Goal: Task Accomplishment & Management: Manage account settings

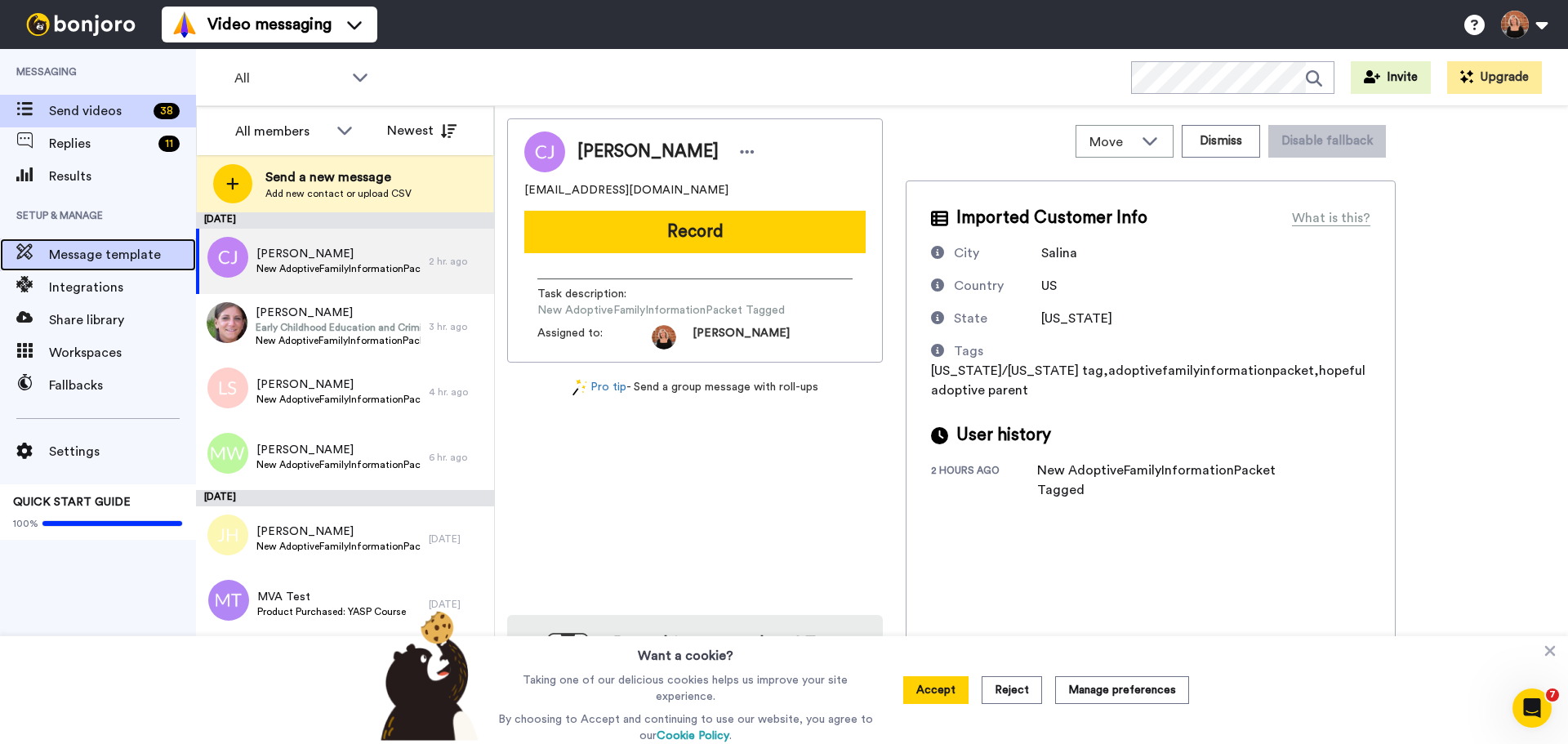
click at [163, 254] on span "Message template" at bounding box center [123, 255] width 147 height 19
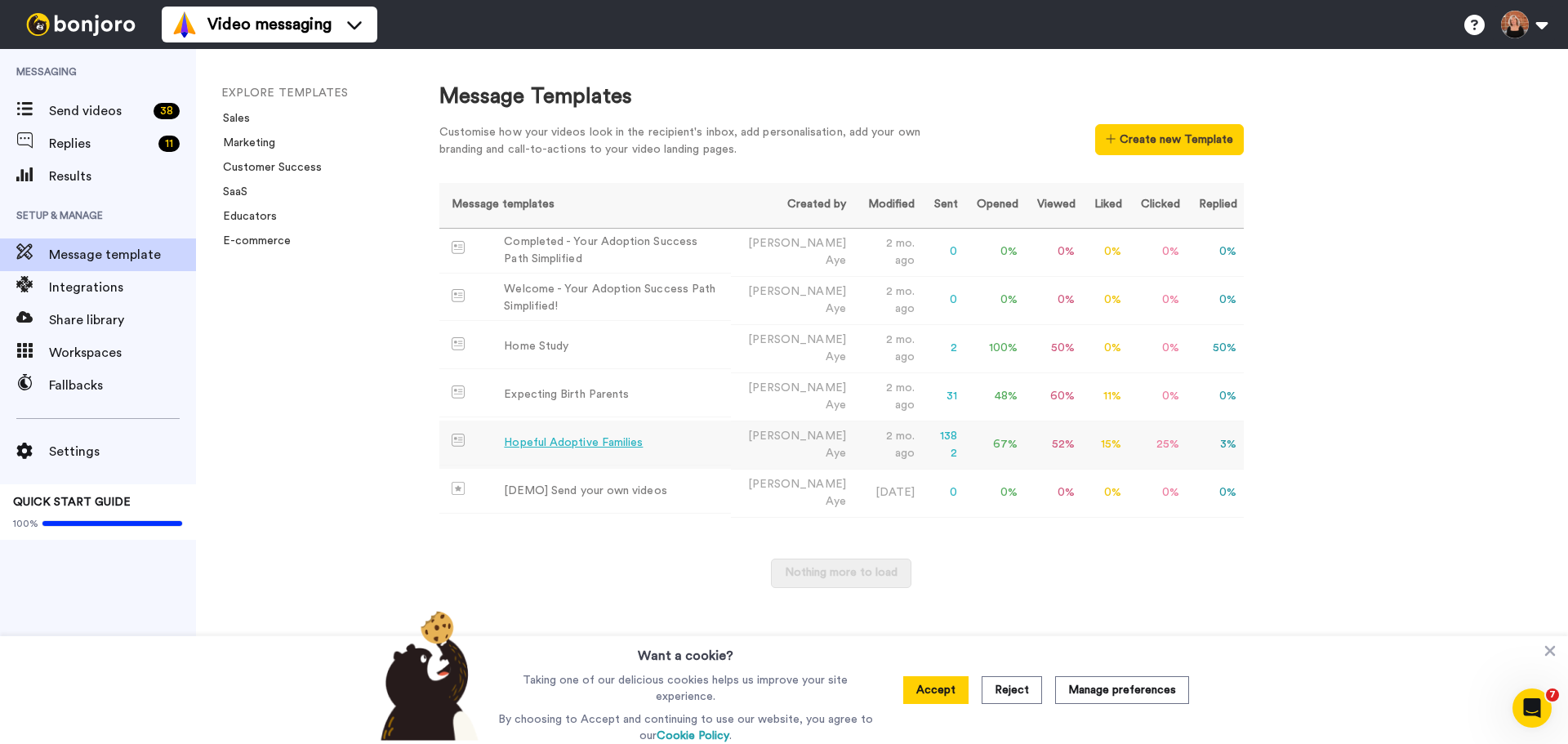
click at [616, 442] on div "Hopeful Adoptive Families" at bounding box center [573, 443] width 139 height 17
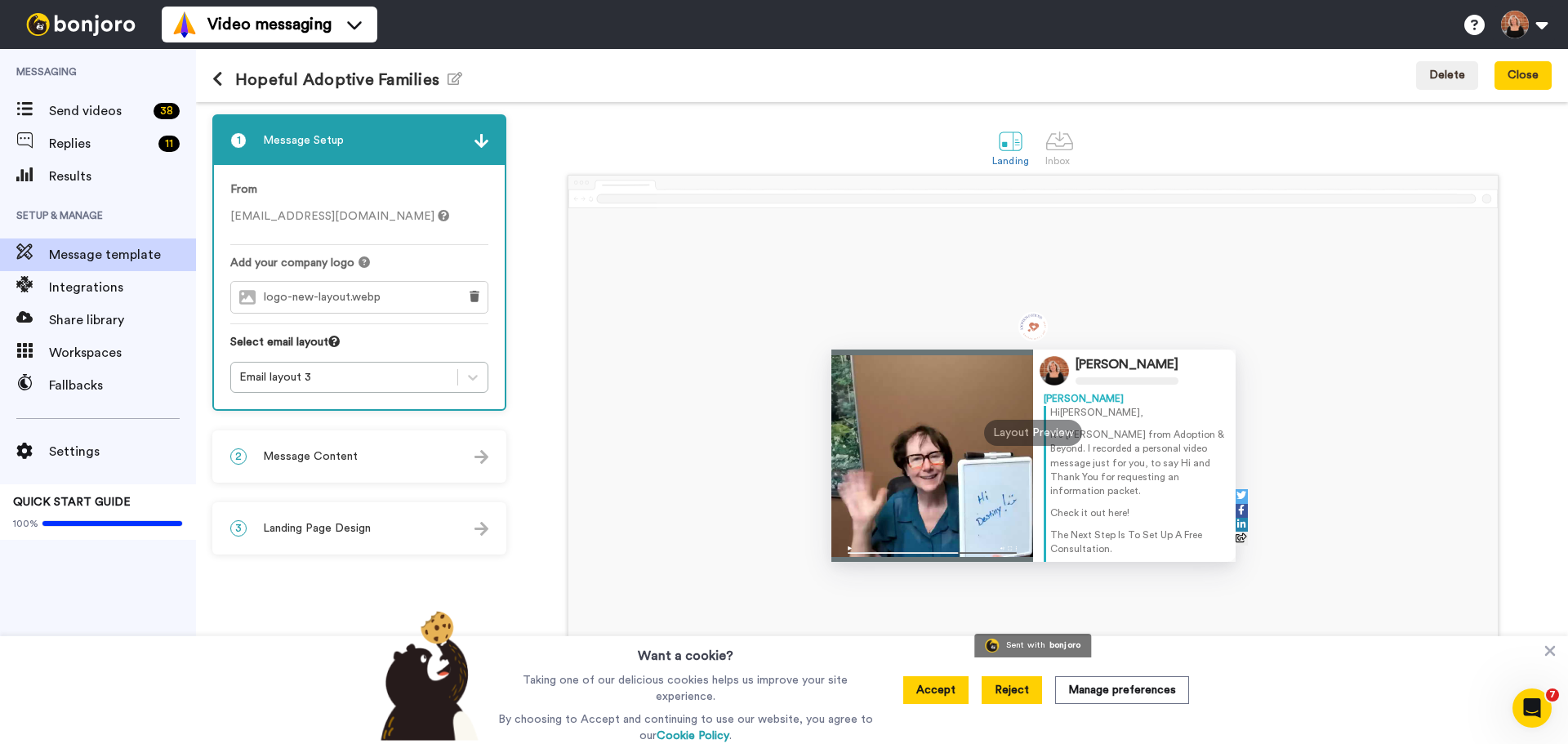
click at [1005, 689] on button "Reject" at bounding box center [1011, 690] width 61 height 28
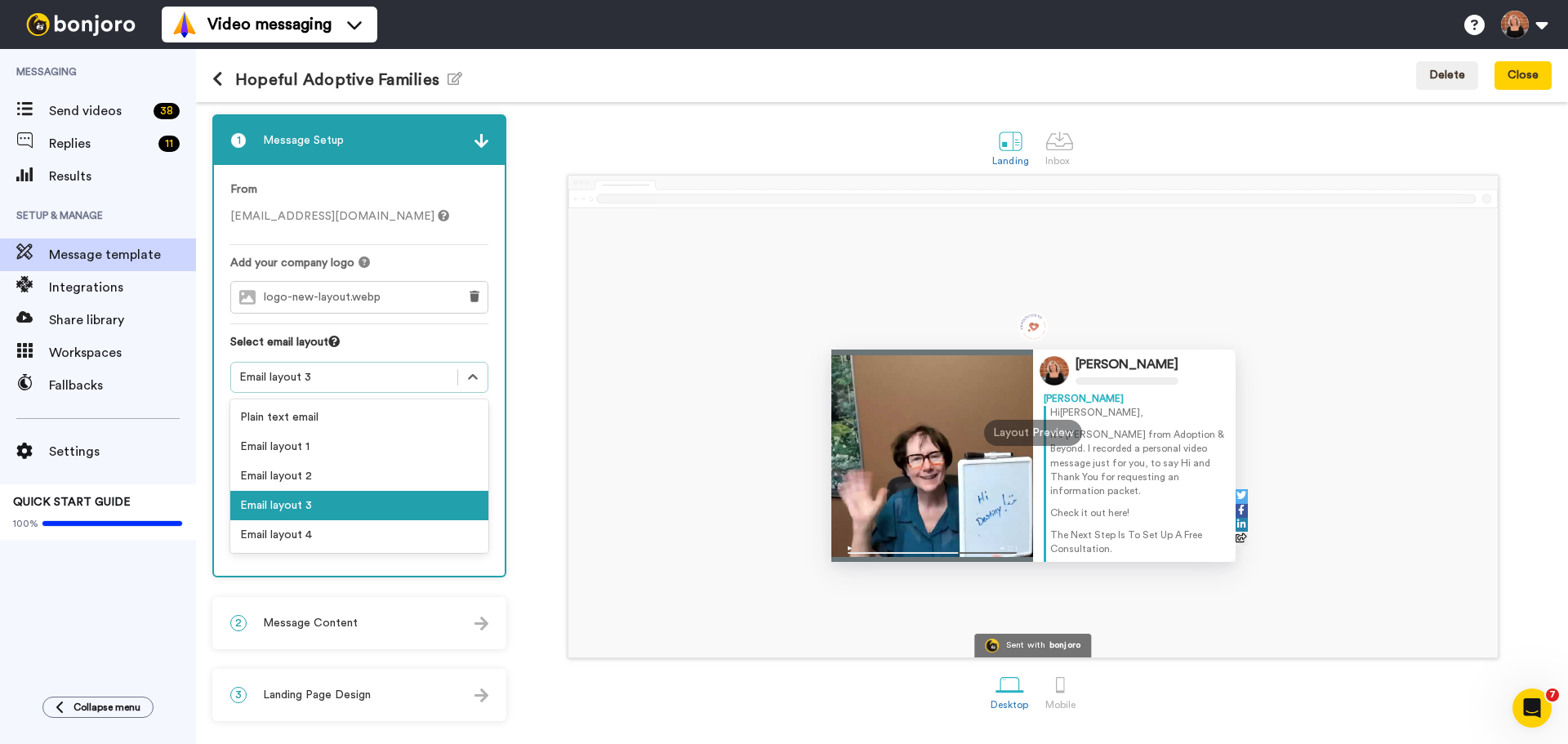
click at [423, 379] on div "Email layout 3" at bounding box center [344, 376] width 209 height 16
click at [444, 343] on div "Select email layout" at bounding box center [359, 347] width 258 height 28
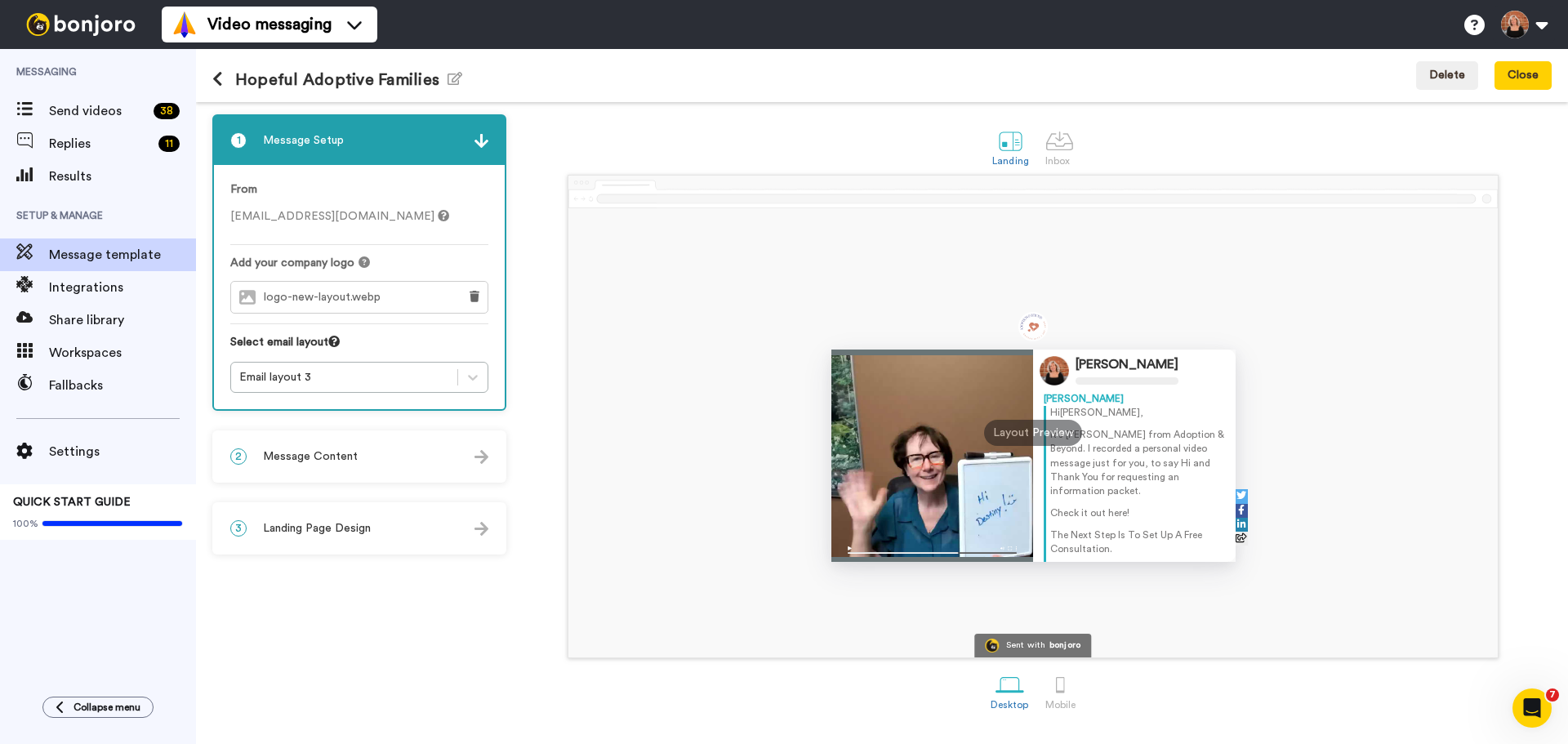
click at [416, 458] on div "2 Message Content" at bounding box center [359, 456] width 290 height 49
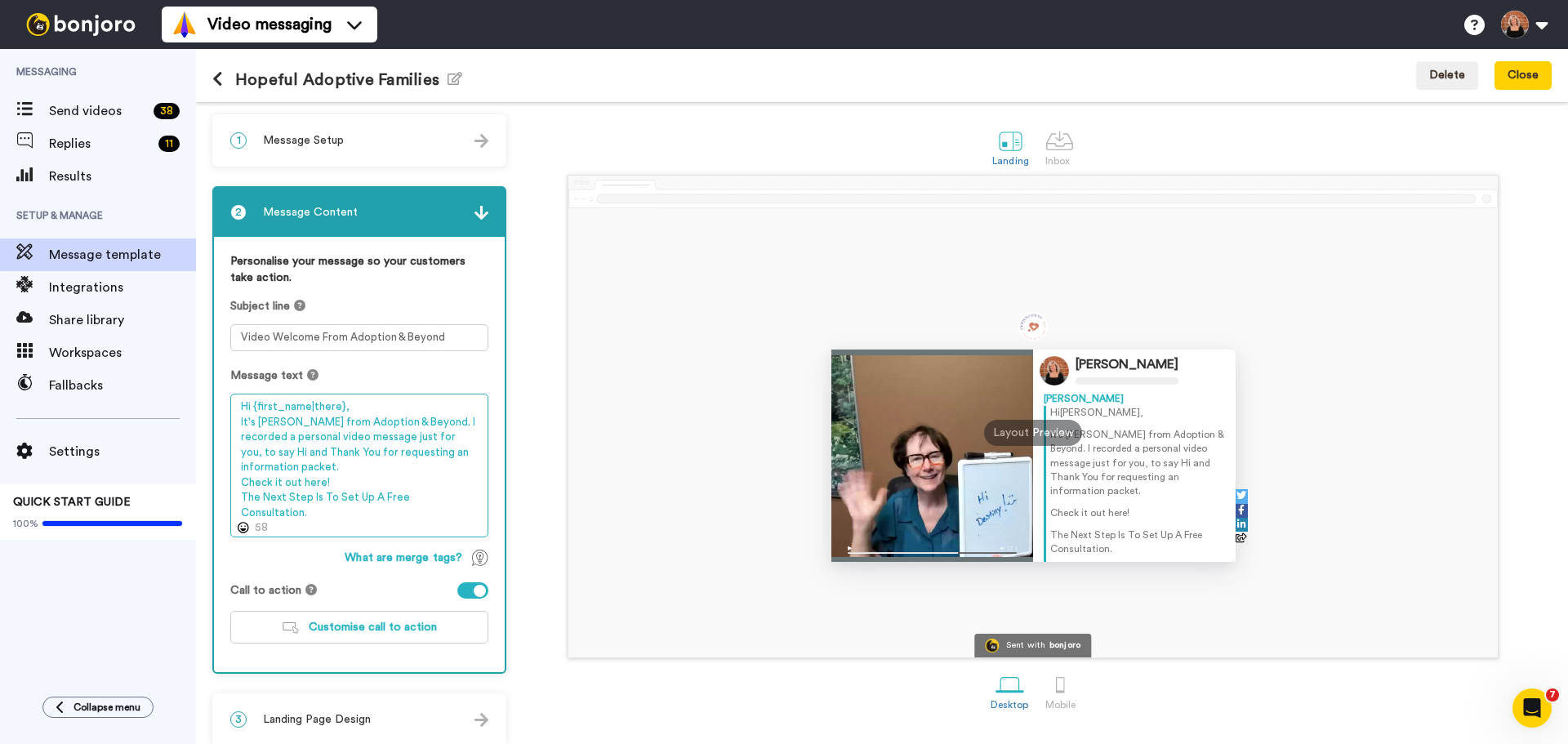
drag, startPoint x: 241, startPoint y: 499, endPoint x: 479, endPoint y: 499, distance: 238.0
click at [479, 499] on textarea "Hi {first_name|there}, It's [PERSON_NAME] from Adoption & Beyond. I recorded a …" at bounding box center [359, 465] width 258 height 144
paste textarea "is to Join Our Free Webinar!"
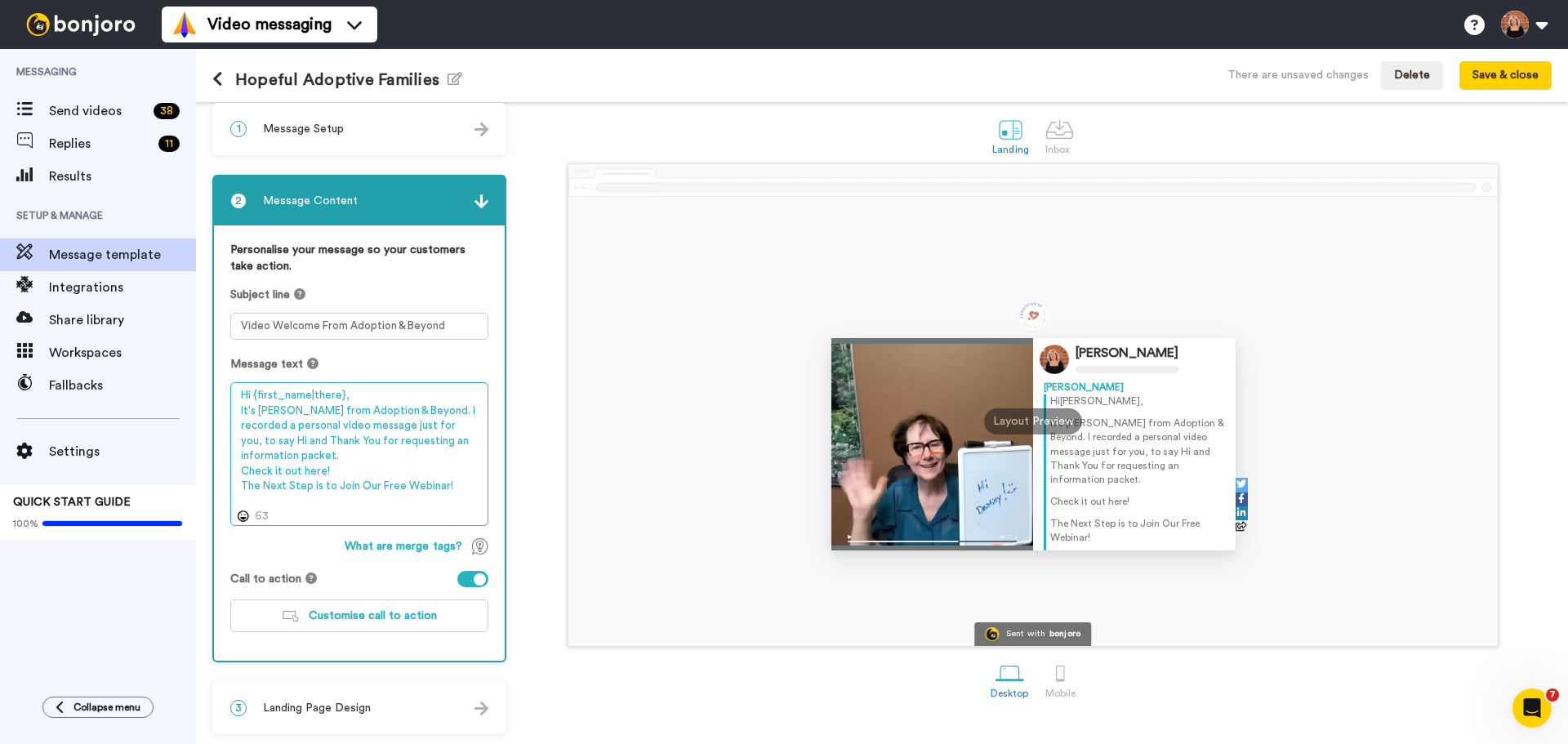
scroll to position [14, 0]
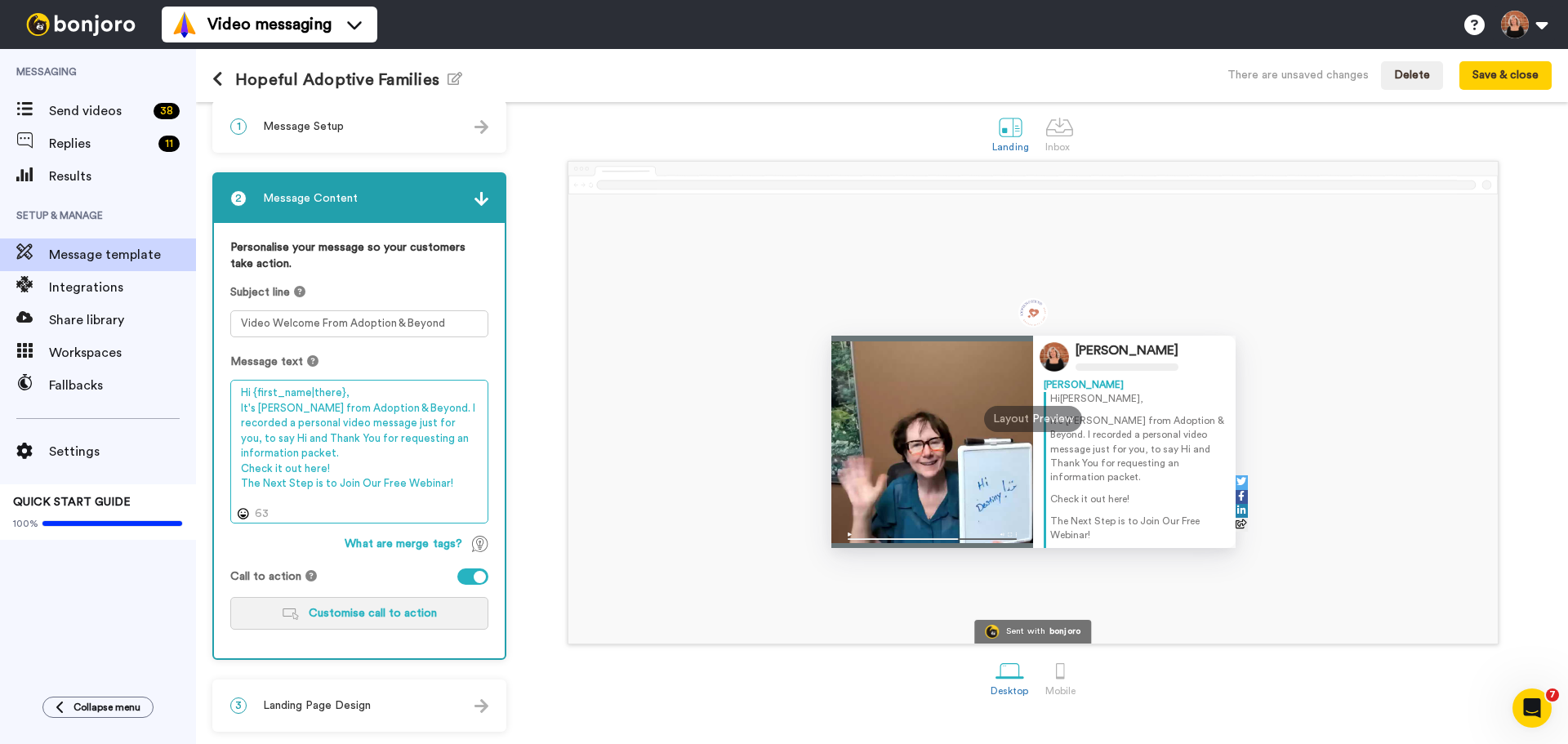
type textarea "Hi {first_name|there}, It's [PERSON_NAME] from Adoption & Beyond. I recorded a …"
click at [380, 615] on span "Customise call to action" at bounding box center [372, 614] width 128 height 12
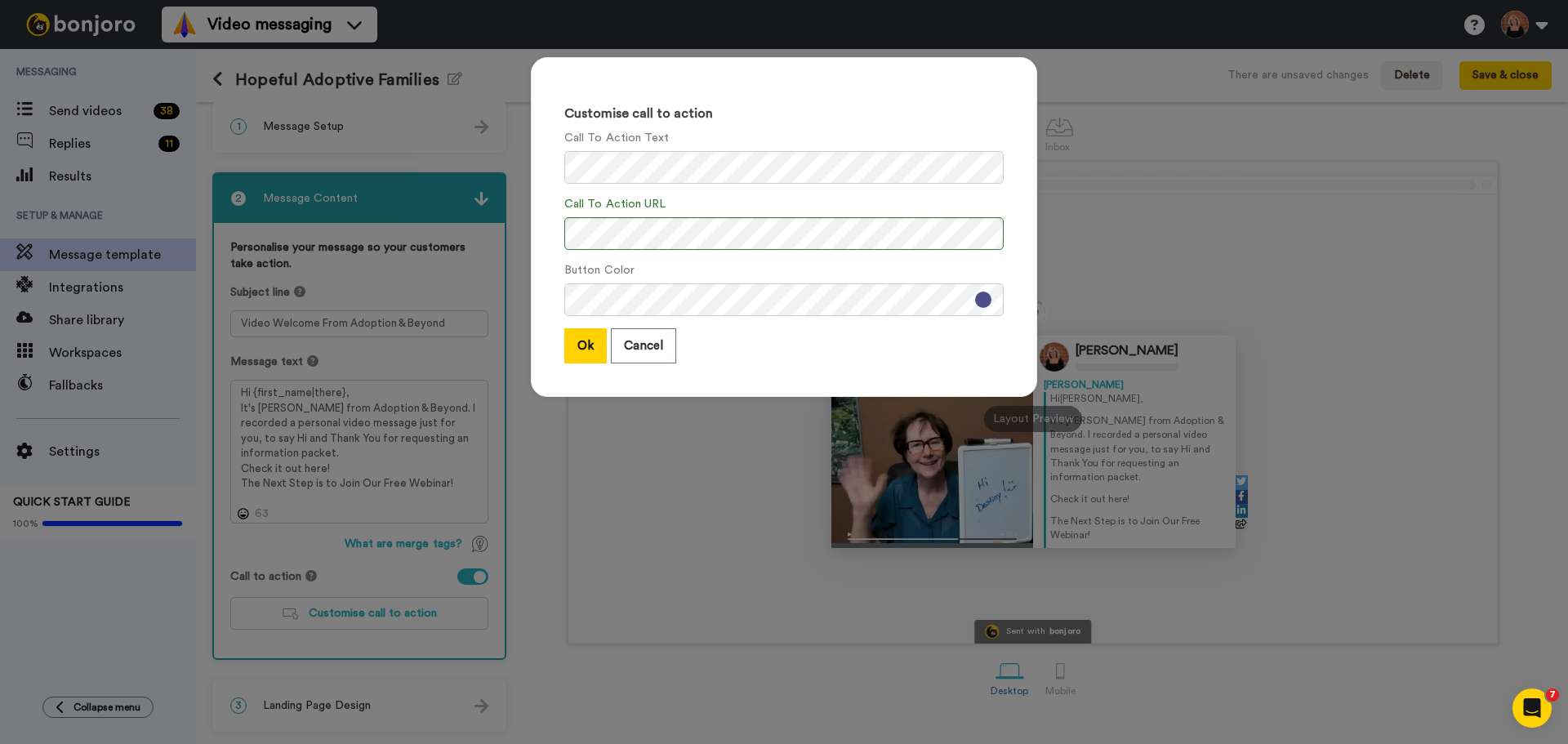
click at [775, 188] on div "Customise call to action Call To Action Text Call To Action URL Button Color Ok…" at bounding box center [784, 227] width 507 height 340
click at [580, 348] on button "Ok" at bounding box center [586, 345] width 42 height 35
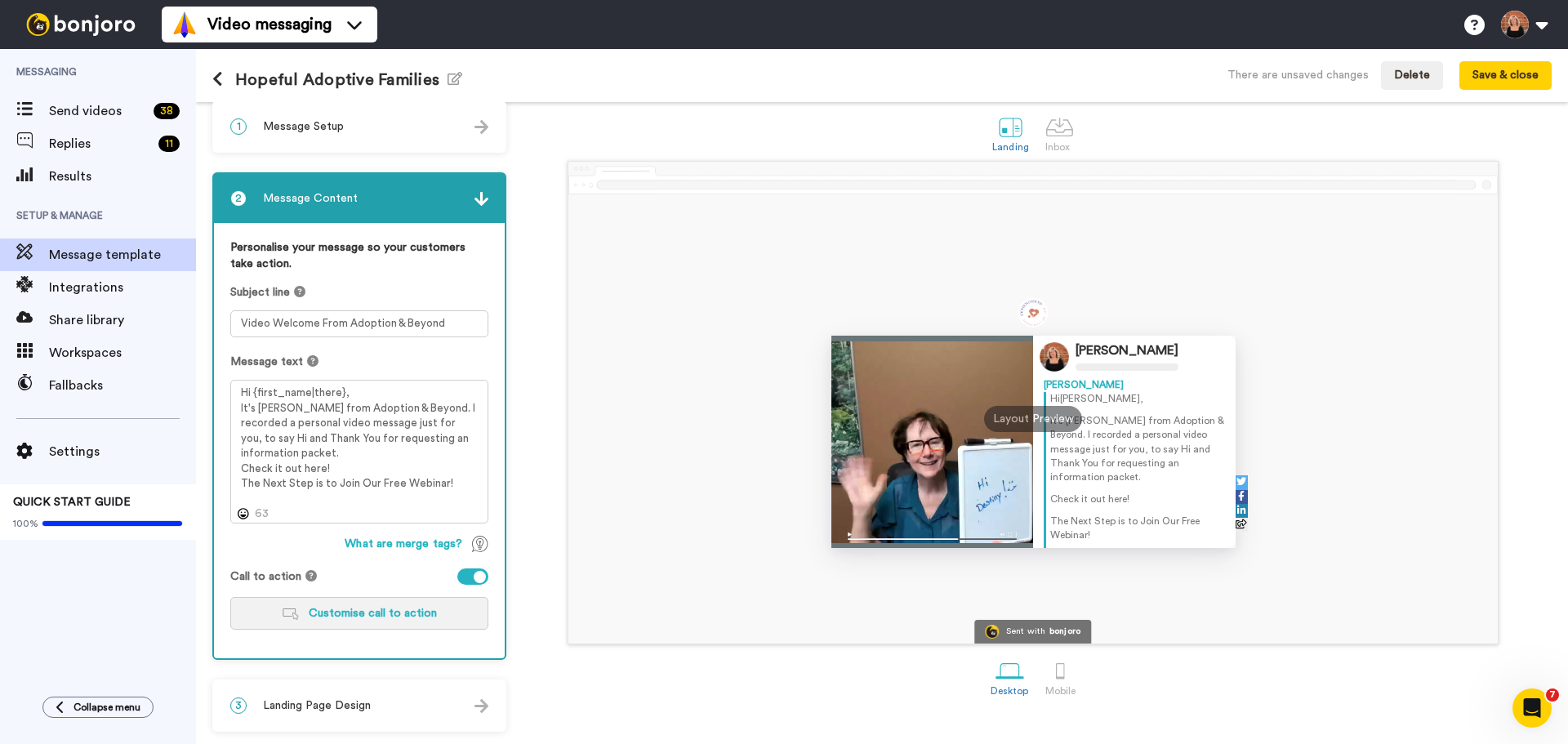
scroll to position [37, 0]
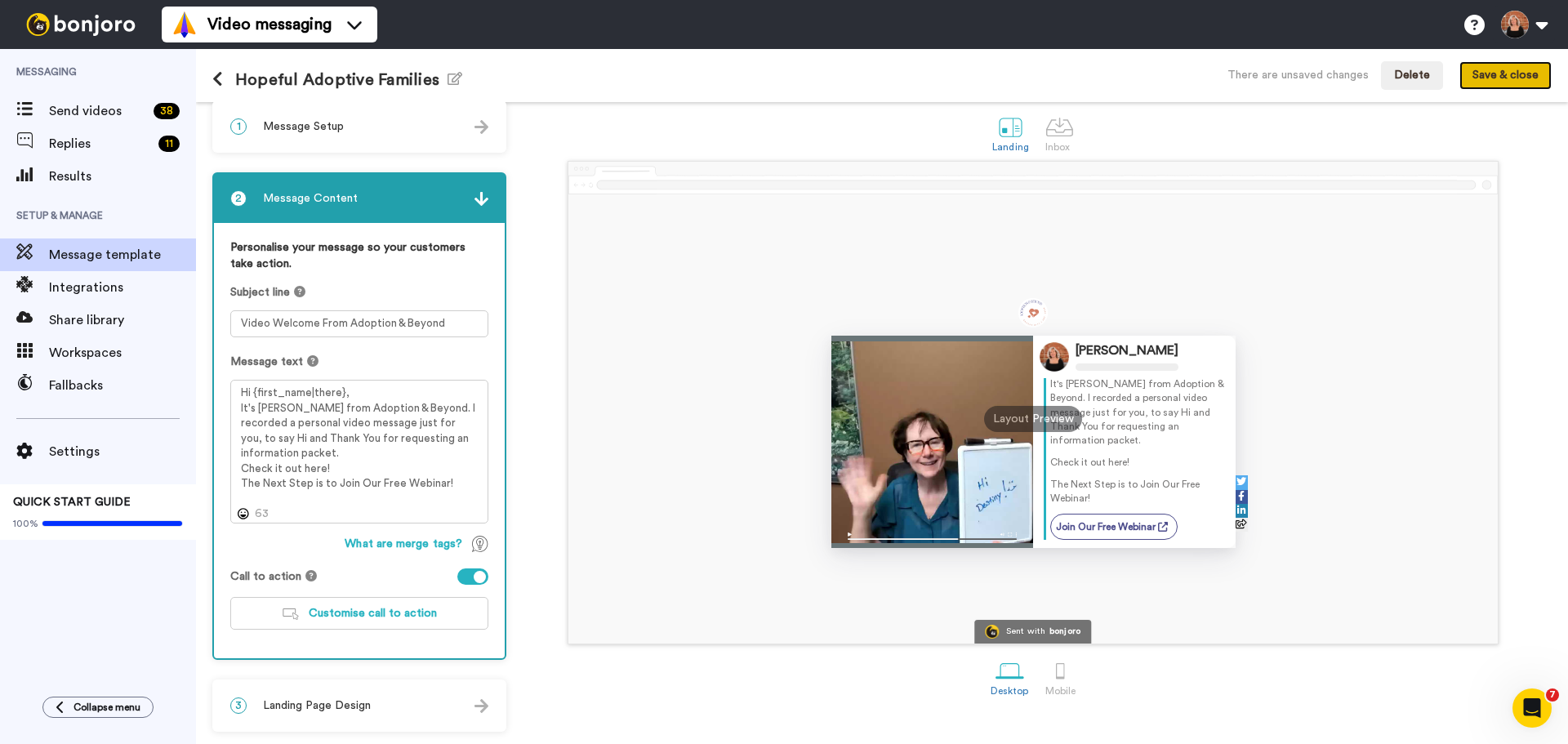
click at [1520, 79] on button "Save & close" at bounding box center [1505, 75] width 93 height 29
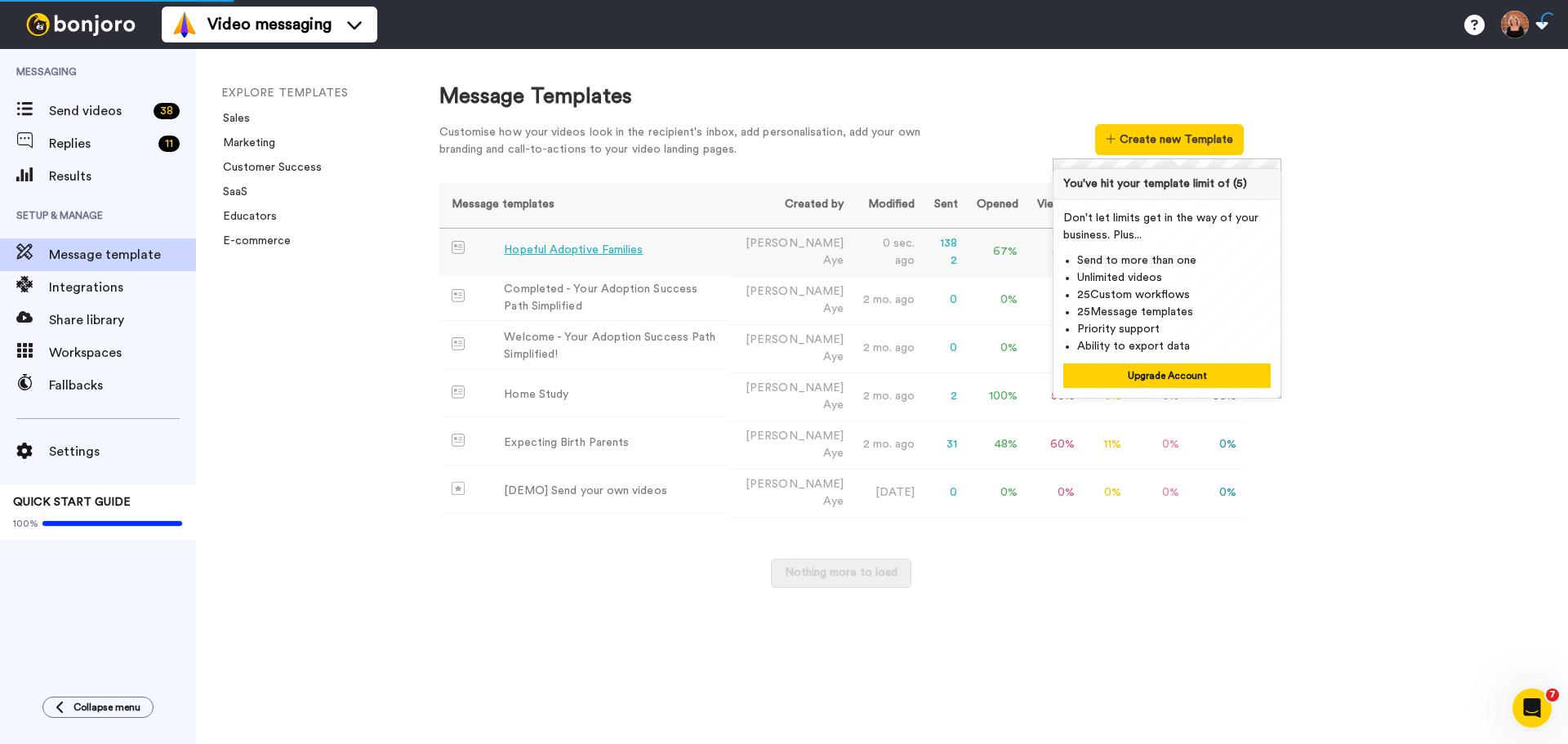
click at [589, 246] on div "Hopeful Adoptive Families" at bounding box center [573, 250] width 139 height 17
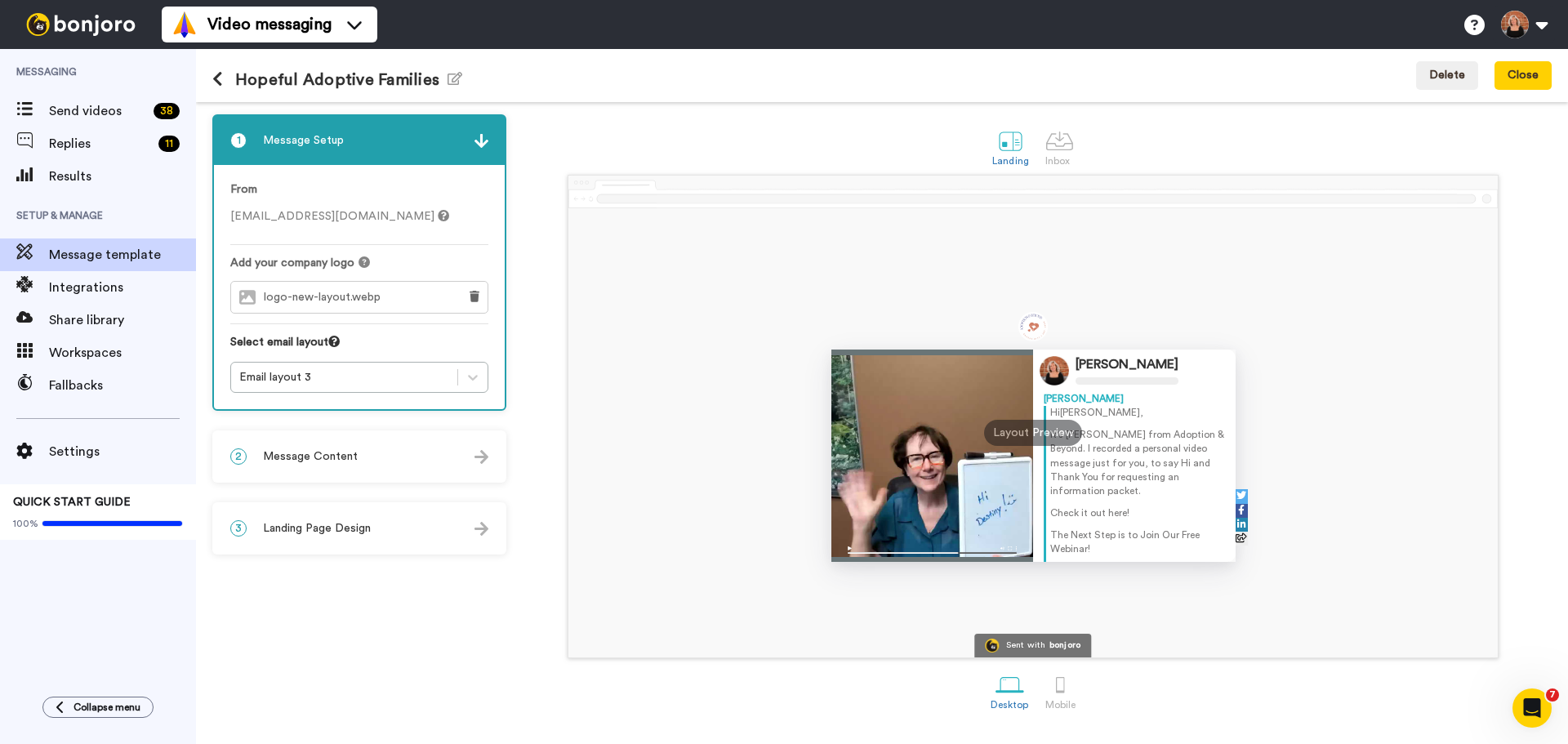
scroll to position [37, 0]
click at [1151, 538] on link "Join Our Free Webinar" at bounding box center [1114, 540] width 127 height 26
click at [1161, 541] on icon at bounding box center [1163, 540] width 10 height 10
click at [1132, 541] on link "Join Our Free Webinar" at bounding box center [1114, 540] width 127 height 26
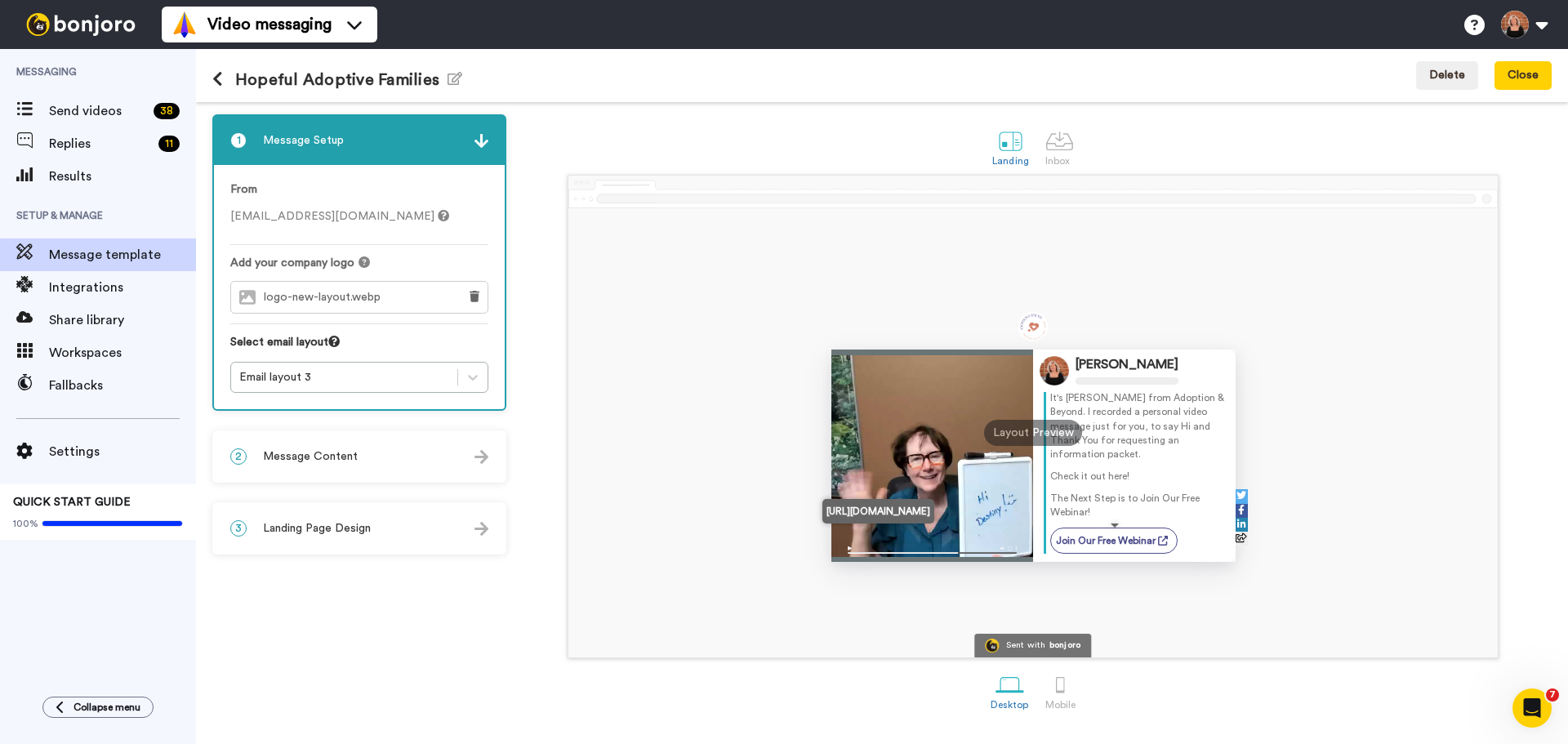
click at [1132, 541] on link "Join Our Free Webinar" at bounding box center [1114, 540] width 127 height 26
click at [1025, 416] on div at bounding box center [932, 455] width 203 height 212
click at [1032, 426] on div "Layout Preview" at bounding box center [1033, 432] width 98 height 26
click at [1160, 537] on icon at bounding box center [1163, 540] width 10 height 10
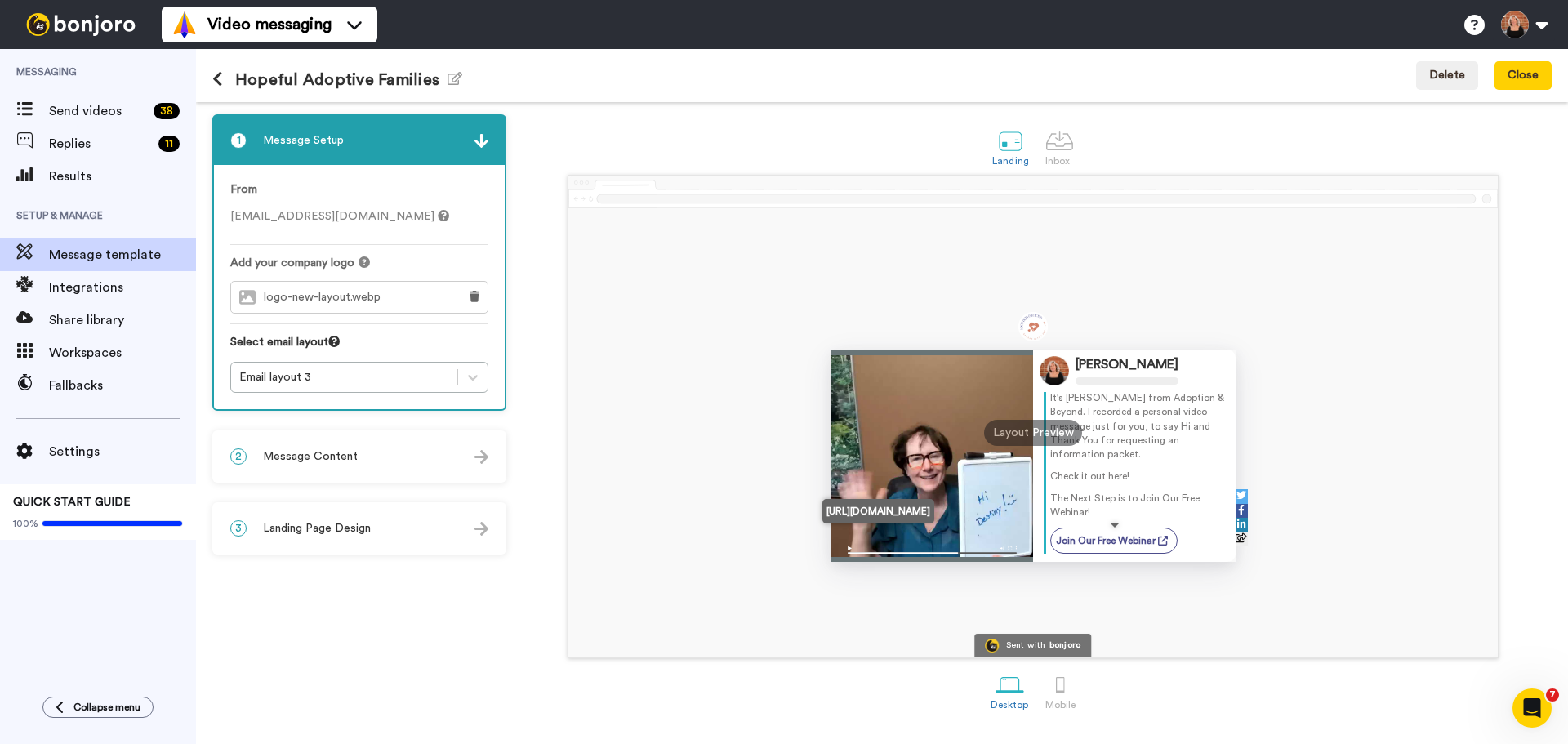
click at [1160, 537] on icon at bounding box center [1163, 540] width 10 height 10
drag, startPoint x: 1160, startPoint y: 537, endPoint x: 1026, endPoint y: 508, distance: 137.1
click at [56, 14] on img at bounding box center [80, 25] width 123 height 23
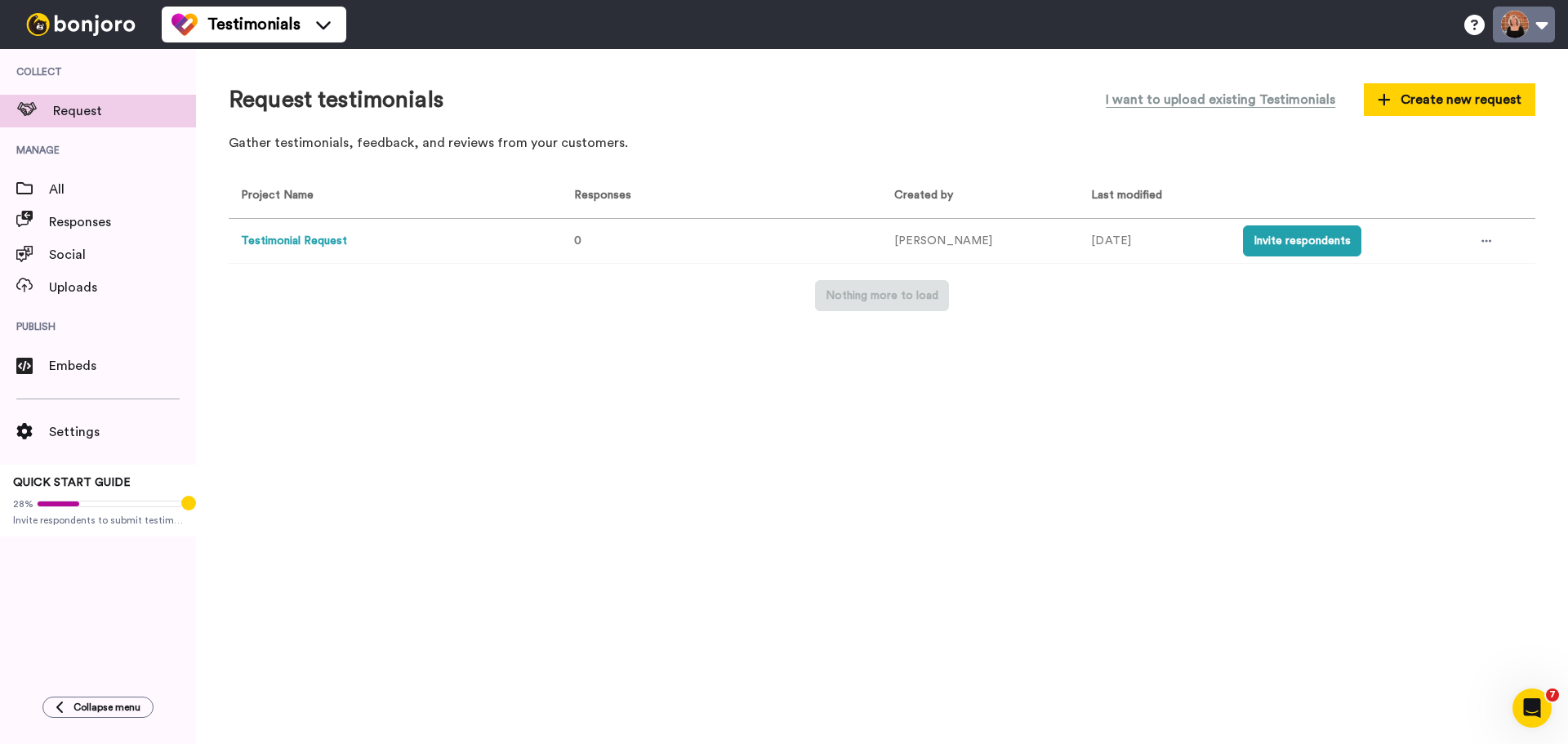
click at [1538, 29] on button at bounding box center [1524, 24] width 62 height 36
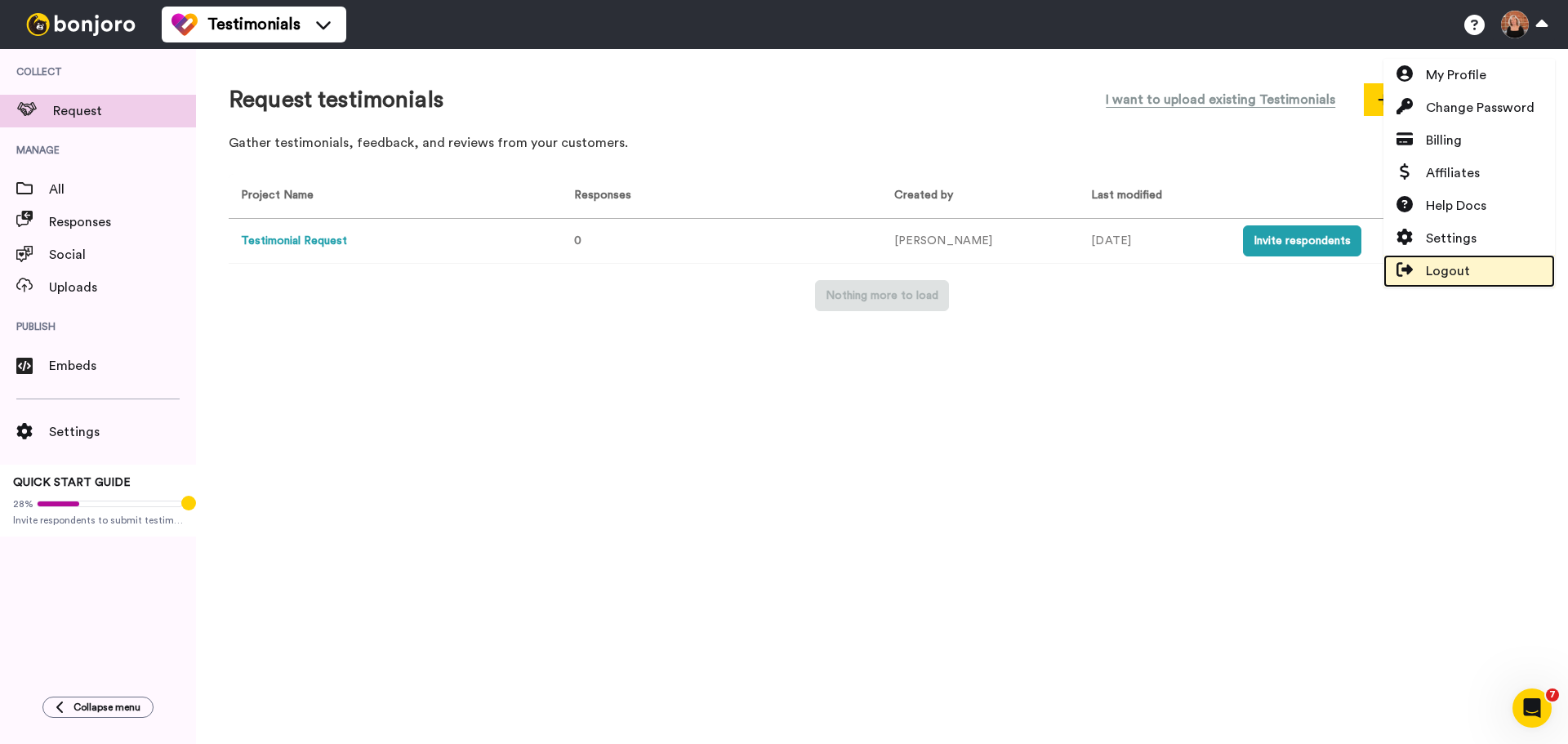
click at [1469, 272] on link "Logout" at bounding box center [1469, 271] width 172 height 33
